Goal: Task Accomplishment & Management: Manage account settings

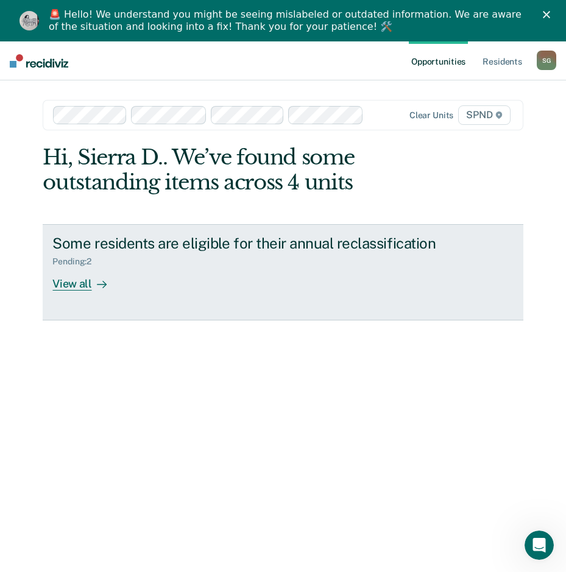
click at [122, 302] on link "Some residents are eligible for their annual reclassification Pending : 2 View …" at bounding box center [283, 272] width 480 height 96
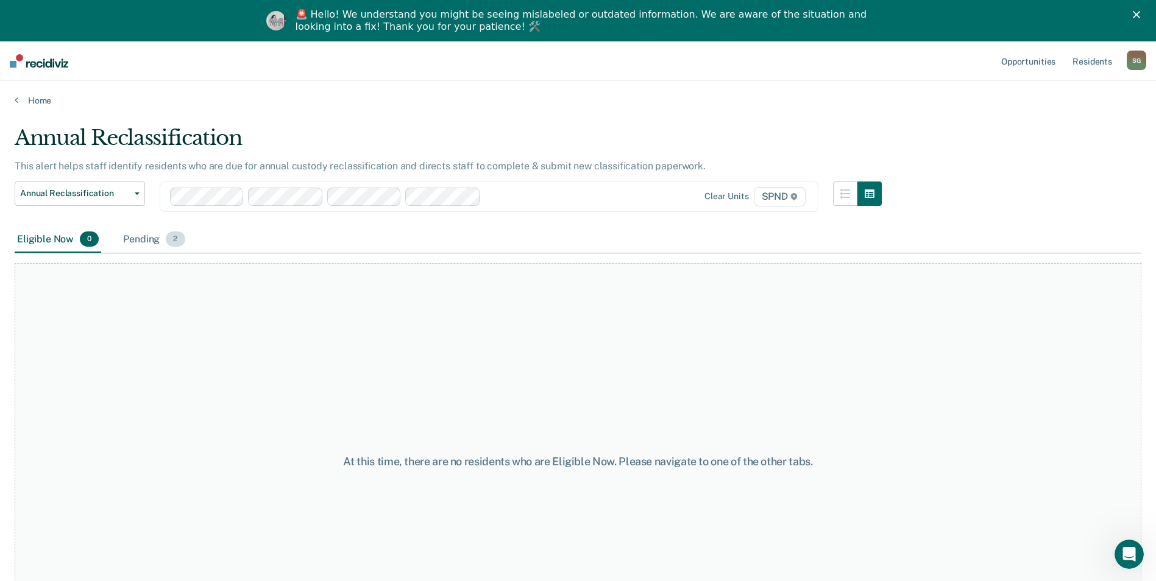
click at [139, 246] on div "Pending 2" at bounding box center [154, 240] width 66 height 27
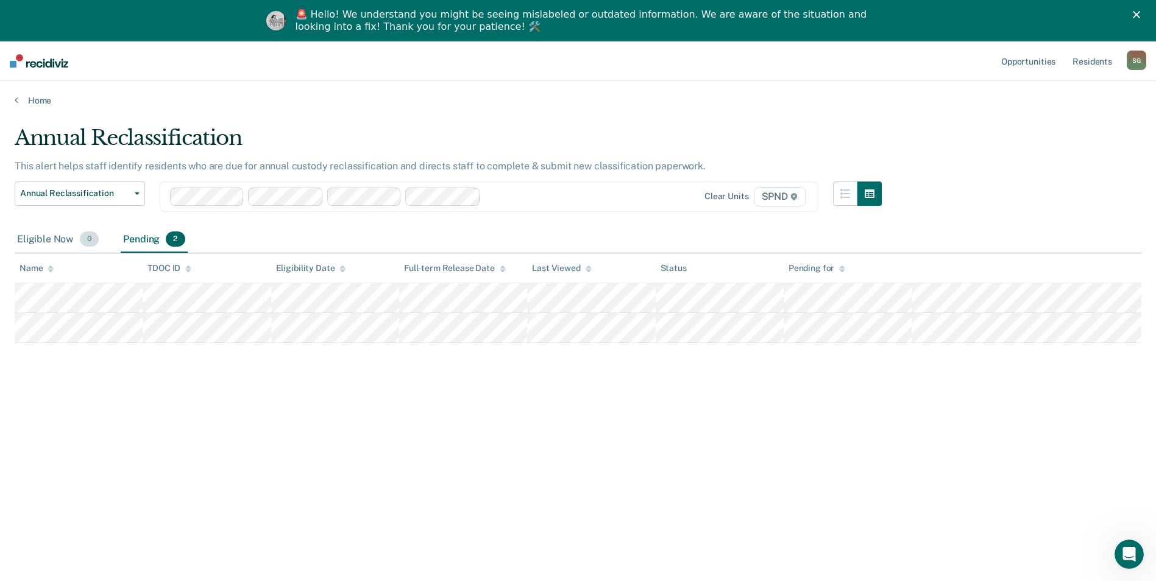
click at [23, 240] on div "Eligible Now 0" at bounding box center [58, 240] width 87 height 27
